Goal: Information Seeking & Learning: Find specific fact

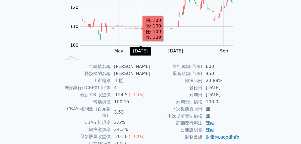
scroll to position [108, 0]
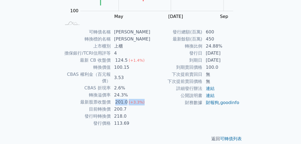
drag, startPoint x: 116, startPoint y: 95, endPoint x: 145, endPoint y: 96, distance: 28.9
click at [145, 99] on td "201.0 (+3.3%)" at bounding box center [131, 102] width 40 height 7
drag, startPoint x: 145, startPoint y: 96, endPoint x: 160, endPoint y: 108, distance: 19.0
click at [160, 106] on td "財務數據" at bounding box center [177, 102] width 52 height 7
drag, startPoint x: 116, startPoint y: 105, endPoint x: 133, endPoint y: 103, distance: 17.8
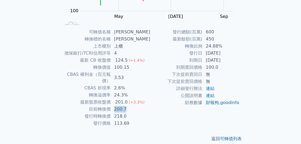
click at [133, 106] on td "200.7" at bounding box center [131, 109] width 40 height 7
drag, startPoint x: 133, startPoint y: 103, endPoint x: 131, endPoint y: 112, distance: 9.8
click at [131, 113] on td "218.0" at bounding box center [131, 116] width 40 height 7
drag, startPoint x: 118, startPoint y: 104, endPoint x: 141, endPoint y: 103, distance: 23.2
click at [141, 106] on td "200.7" at bounding box center [131, 109] width 40 height 7
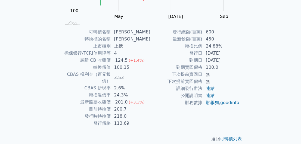
drag, startPoint x: 141, startPoint y: 103, endPoint x: 185, endPoint y: 111, distance: 44.8
click at [185, 106] on td "財務數據" at bounding box center [177, 102] width 52 height 7
